Goal: Task Accomplishment & Management: Manage account settings

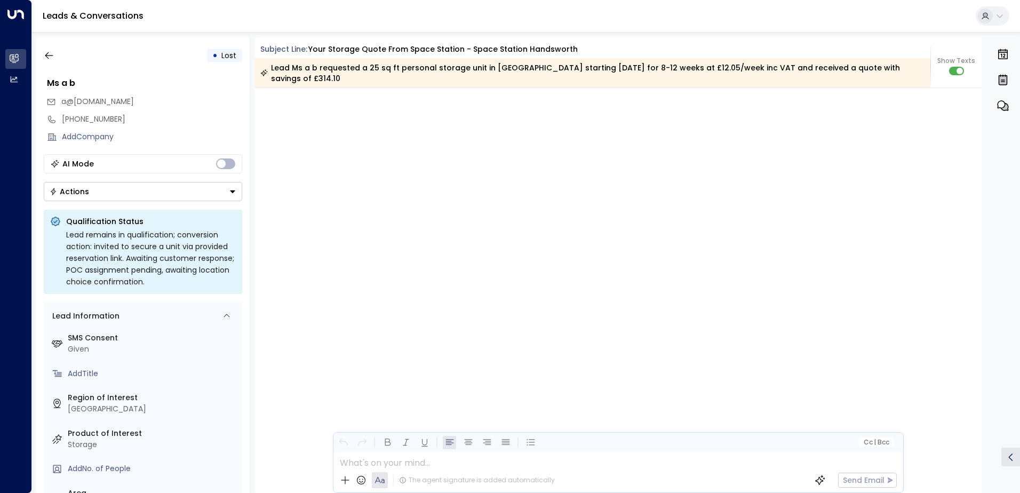
scroll to position [1034, 0]
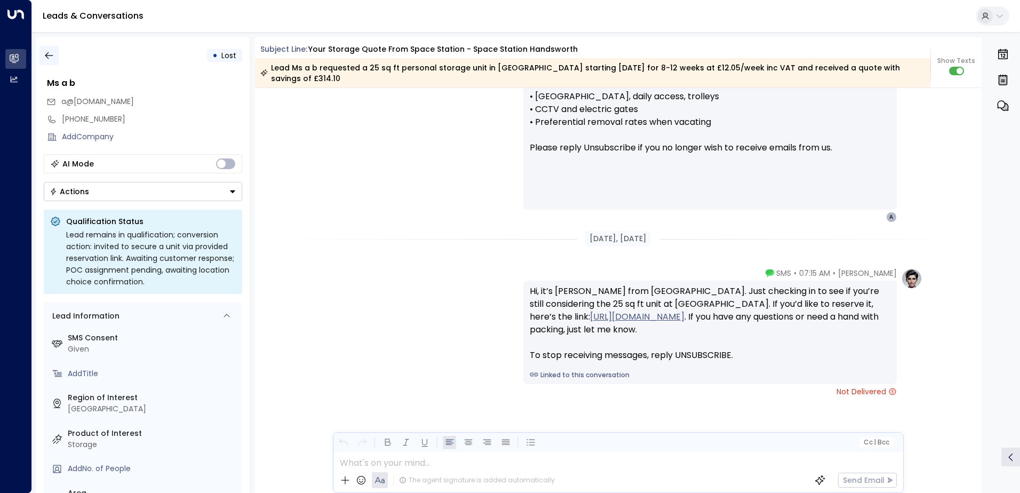
click at [52, 52] on icon "button" at bounding box center [49, 55] width 11 height 11
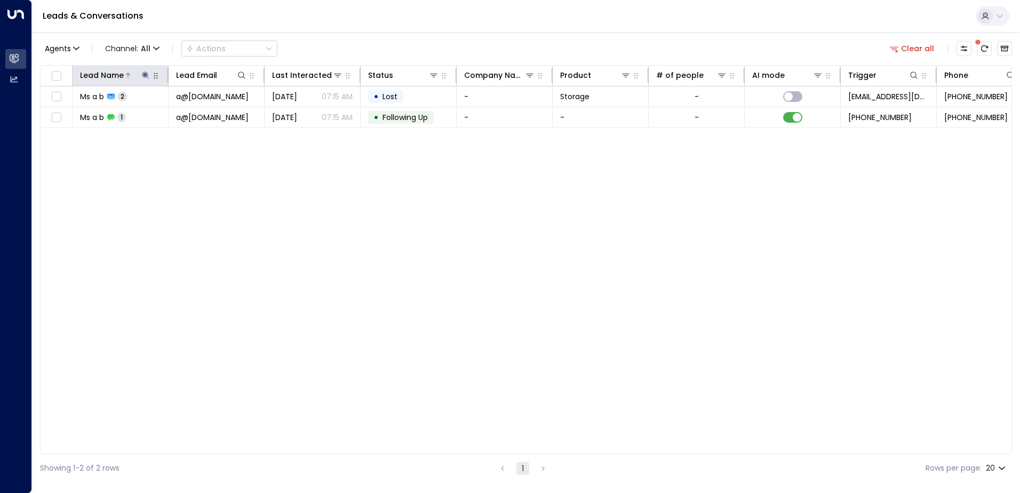
click at [147, 75] on icon at bounding box center [145, 75] width 7 height 7
drag, startPoint x: 211, startPoint y: 115, endPoint x: 242, endPoint y: 83, distance: 44.5
click at [211, 115] on icon "button" at bounding box center [212, 114] width 9 height 9
click at [236, 78] on div at bounding box center [232, 75] width 30 height 11
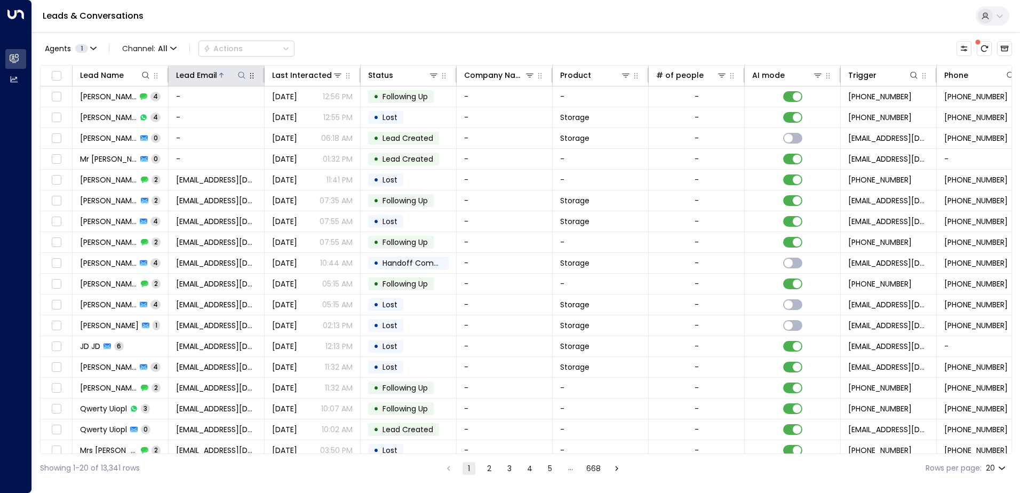
click at [241, 74] on icon at bounding box center [241, 75] width 9 height 9
click at [256, 108] on input "text" at bounding box center [241, 114] width 147 height 20
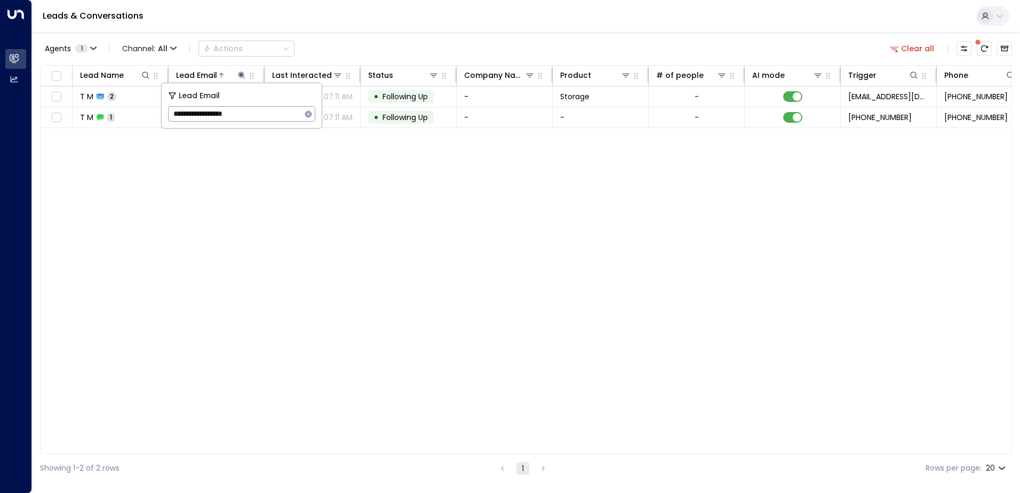
type input "**********"
click at [310, 117] on icon "button" at bounding box center [308, 114] width 9 height 9
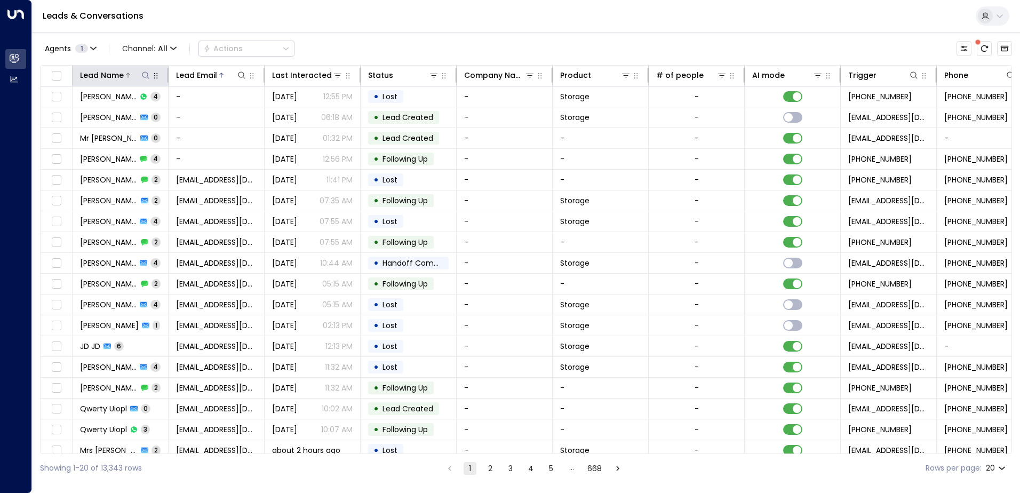
click at [146, 78] on icon at bounding box center [145, 75] width 9 height 9
click at [187, 110] on input "text" at bounding box center [145, 114] width 147 height 20
type input "**********"
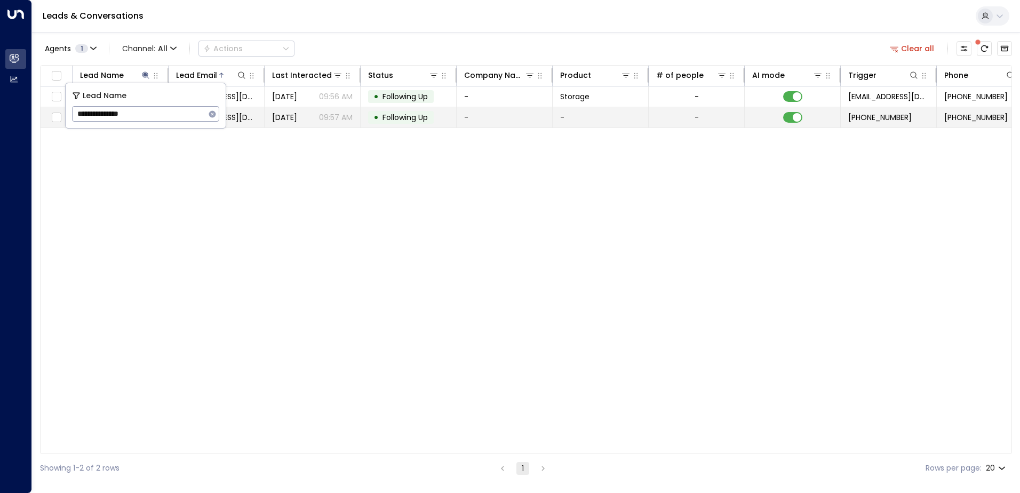
click at [271, 120] on td "[DATE] 09:57 AM" at bounding box center [313, 117] width 96 height 20
